Goal: Transaction & Acquisition: Purchase product/service

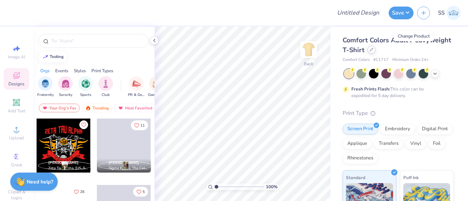
click at [373, 50] on icon at bounding box center [372, 50] width 4 height 4
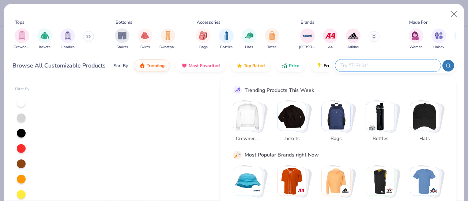
click at [383, 68] on input "text" at bounding box center [388, 65] width 96 height 8
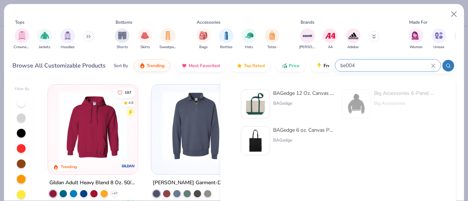
type input "be004"
click at [306, 93] on div "BAGedge 12 Oz. Canvas Boat Tote" at bounding box center [303, 94] width 61 height 8
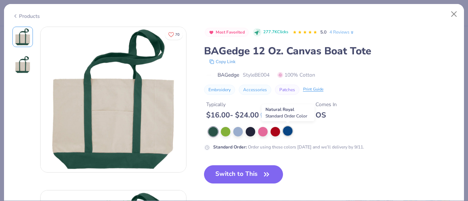
click at [287, 130] on div at bounding box center [288, 131] width 10 height 10
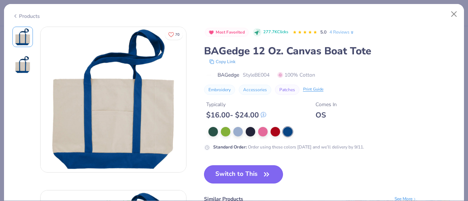
click at [242, 178] on button "Switch to This" at bounding box center [243, 175] width 79 height 18
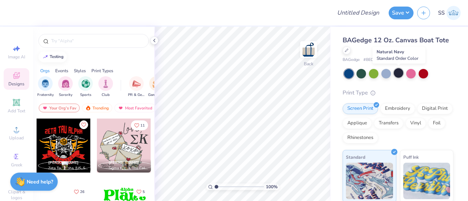
click at [396, 75] on div at bounding box center [399, 73] width 10 height 10
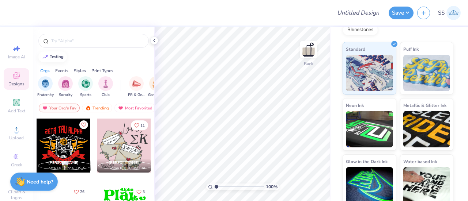
scroll to position [114, 0]
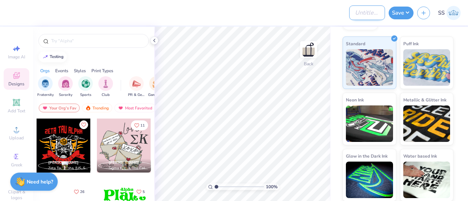
click at [356, 14] on input "Design Title" at bounding box center [367, 12] width 36 height 15
type input "test28"
click at [397, 13] on button "Save" at bounding box center [401, 11] width 25 height 13
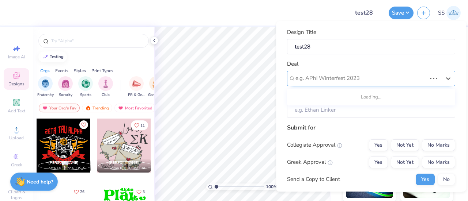
click at [339, 79] on div at bounding box center [360, 79] width 131 height 10
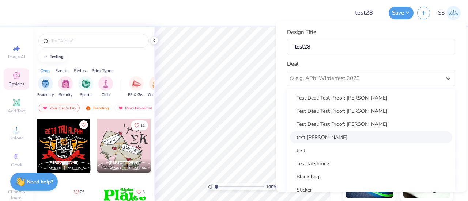
click at [321, 135] on div "test [PERSON_NAME]" at bounding box center [371, 138] width 162 height 12
type input "Test Shef"
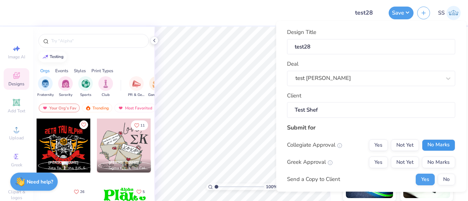
click at [434, 146] on button "No Marks" at bounding box center [438, 146] width 33 height 12
click at [432, 162] on button "No Marks" at bounding box center [438, 163] width 33 height 12
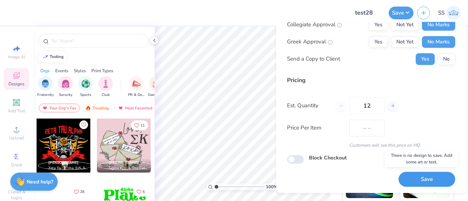
click at [428, 176] on button "Save" at bounding box center [426, 179] width 57 height 15
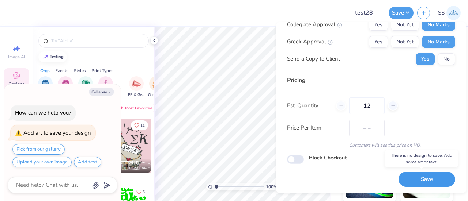
click at [417, 177] on button "Save" at bounding box center [426, 179] width 57 height 15
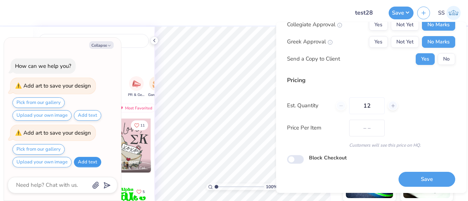
click at [85, 161] on button "Add text" at bounding box center [87, 162] width 27 height 11
type textarea "x"
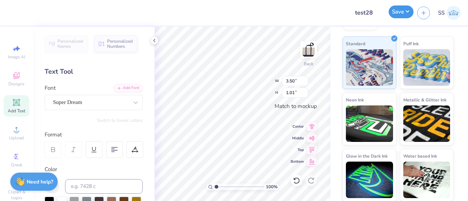
click at [404, 13] on button "Save" at bounding box center [401, 11] width 25 height 13
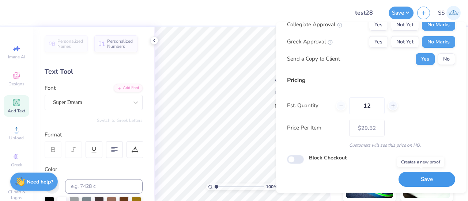
click at [429, 177] on button "Save" at bounding box center [426, 179] width 57 height 15
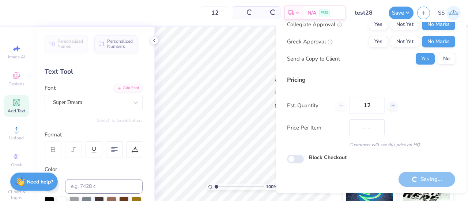
scroll to position [126, 0]
type input "$29.52"
